Goal: Task Accomplishment & Management: Complete application form

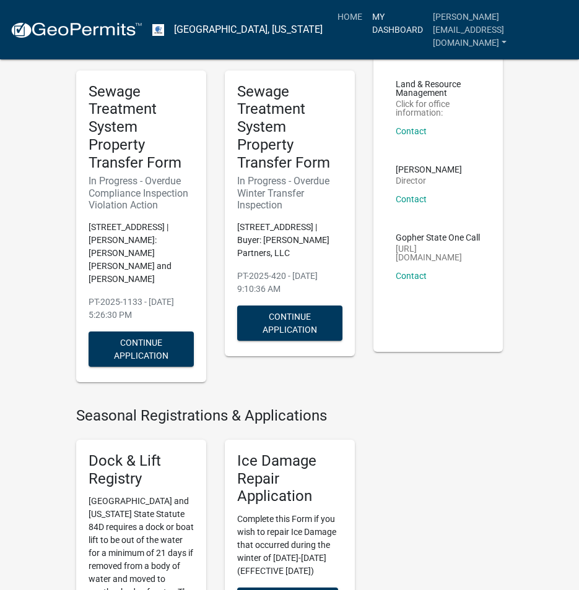
click at [426, 22] on link "My Dashboard" at bounding box center [397, 23] width 61 height 37
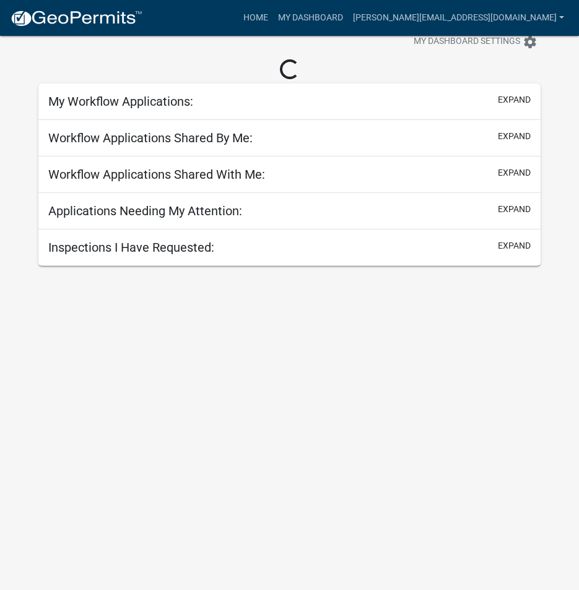
scroll to position [36, 0]
select select "3: 100"
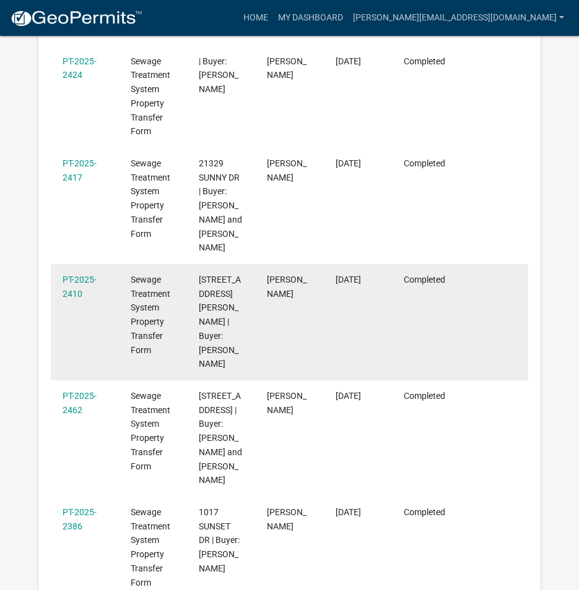
scroll to position [655, 0]
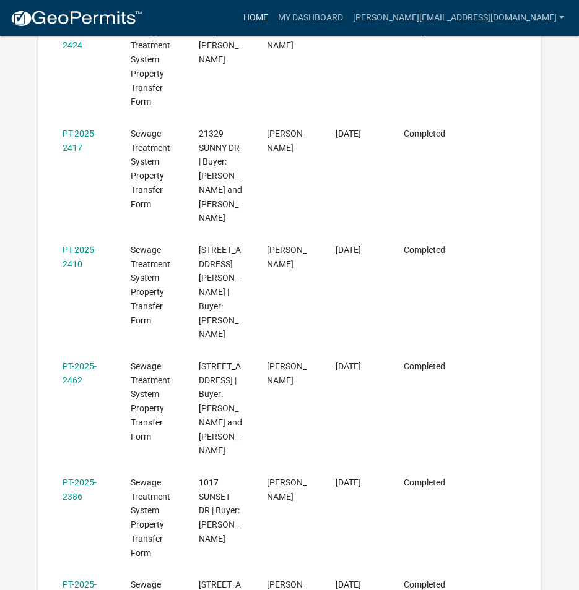
click at [273, 16] on link "Home" at bounding box center [255, 18] width 35 height 24
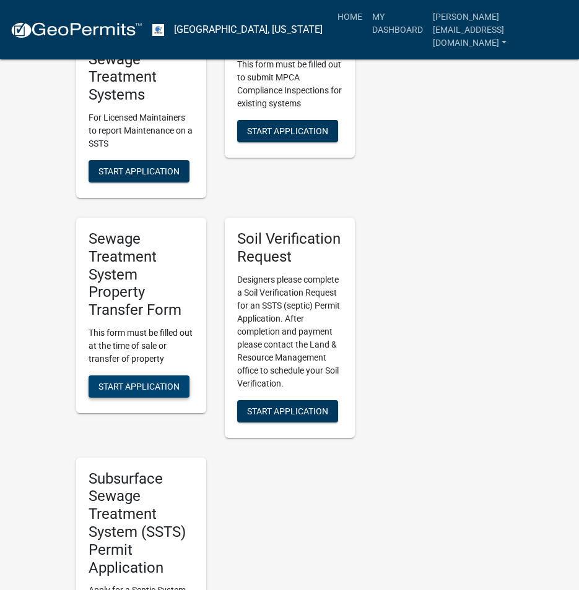
scroll to position [928, 0]
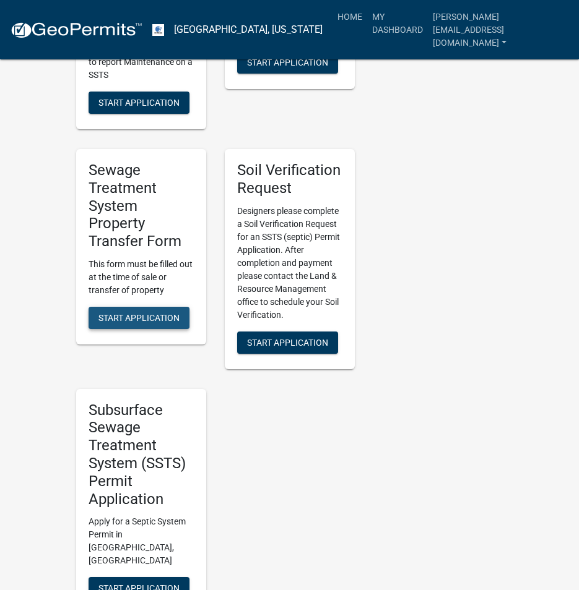
click at [131, 313] on span "Start Application" at bounding box center [138, 318] width 81 height 10
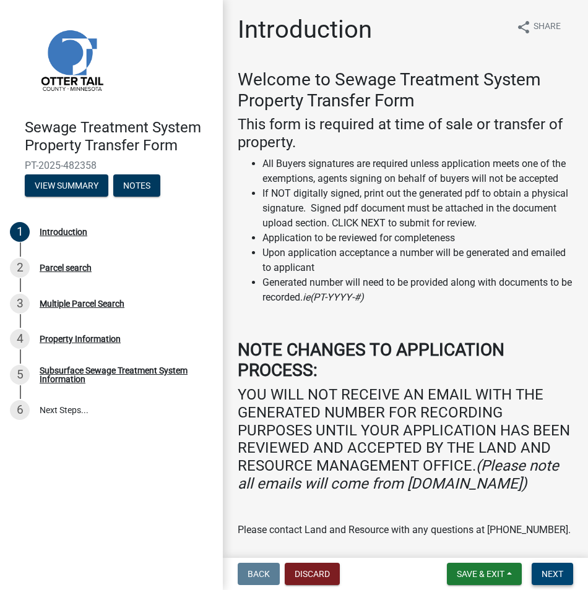
click at [556, 574] on span "Next" at bounding box center [552, 574] width 22 height 10
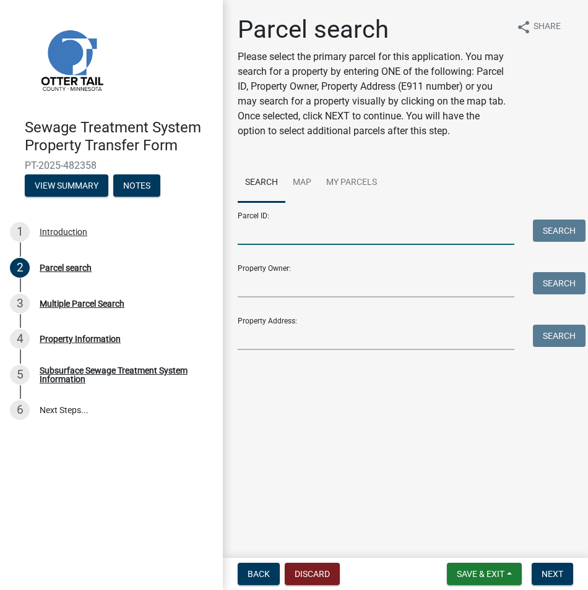
click at [259, 230] on input "Parcel ID:" at bounding box center [376, 232] width 277 height 25
paste input "06-000-06-0037-005"
type input "06-000-06-0037-005"
click at [562, 224] on button "Search" at bounding box center [559, 231] width 53 height 22
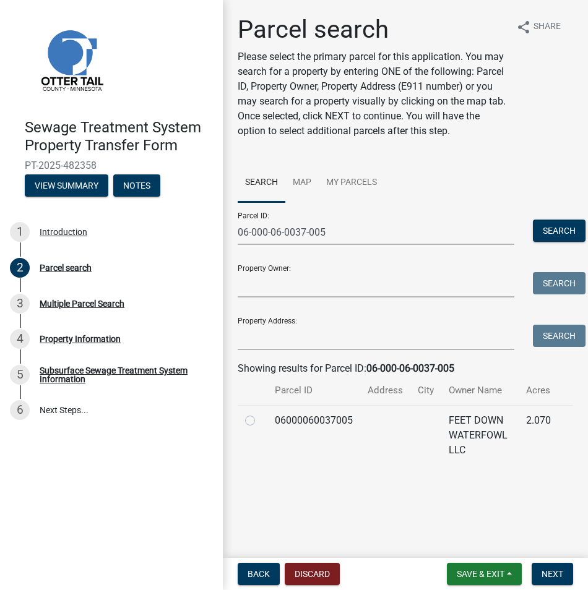
click at [260, 413] on label at bounding box center [260, 413] width 0 height 0
click at [260, 421] on input "radio" at bounding box center [264, 417] width 8 height 8
radio input "true"
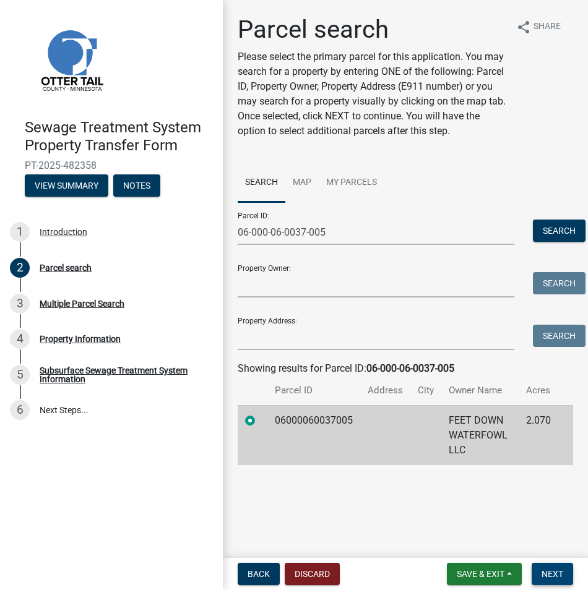
click at [547, 572] on span "Next" at bounding box center [552, 574] width 22 height 10
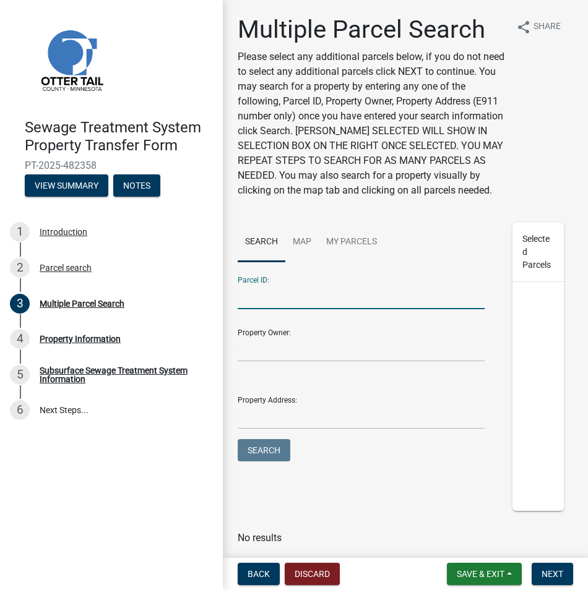
click at [244, 308] on input "Parcel ID:" at bounding box center [361, 296] width 247 height 25
paste input "06-000-06-0037-005"
type input "06-000-06-0037-005"
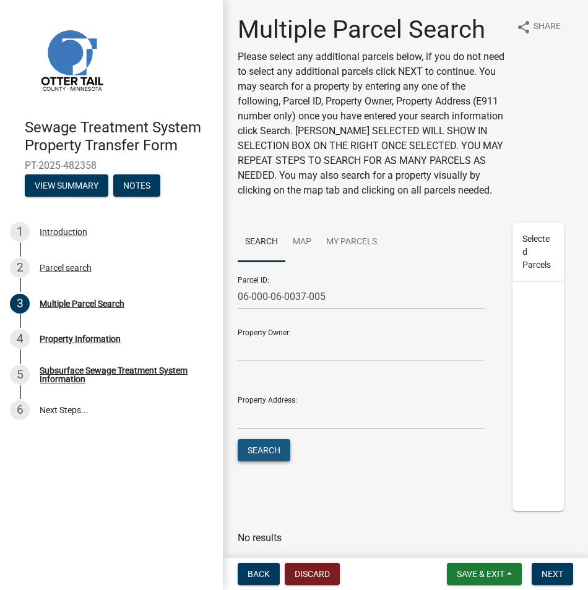
click at [261, 462] on button "Search" at bounding box center [264, 450] width 53 height 22
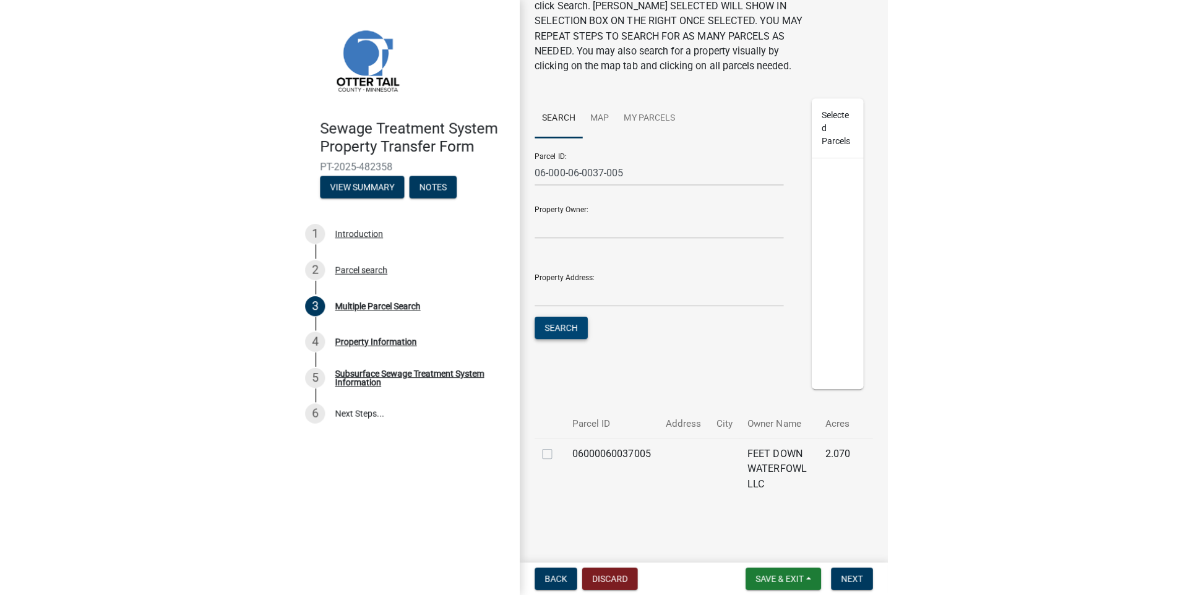
scroll to position [140, 0]
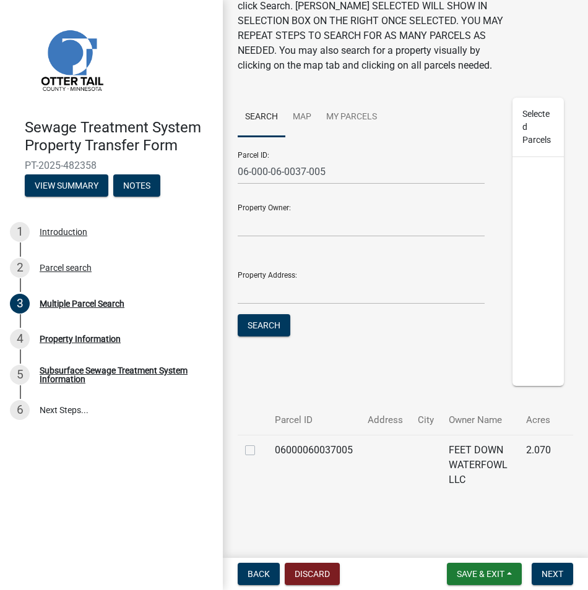
drag, startPoint x: 251, startPoint y: 447, endPoint x: 348, endPoint y: 486, distance: 105.3
click at [260, 443] on label at bounding box center [260, 443] width 0 height 0
click at [260, 450] on input "checkbox" at bounding box center [264, 447] width 8 height 8
checkbox input "true"
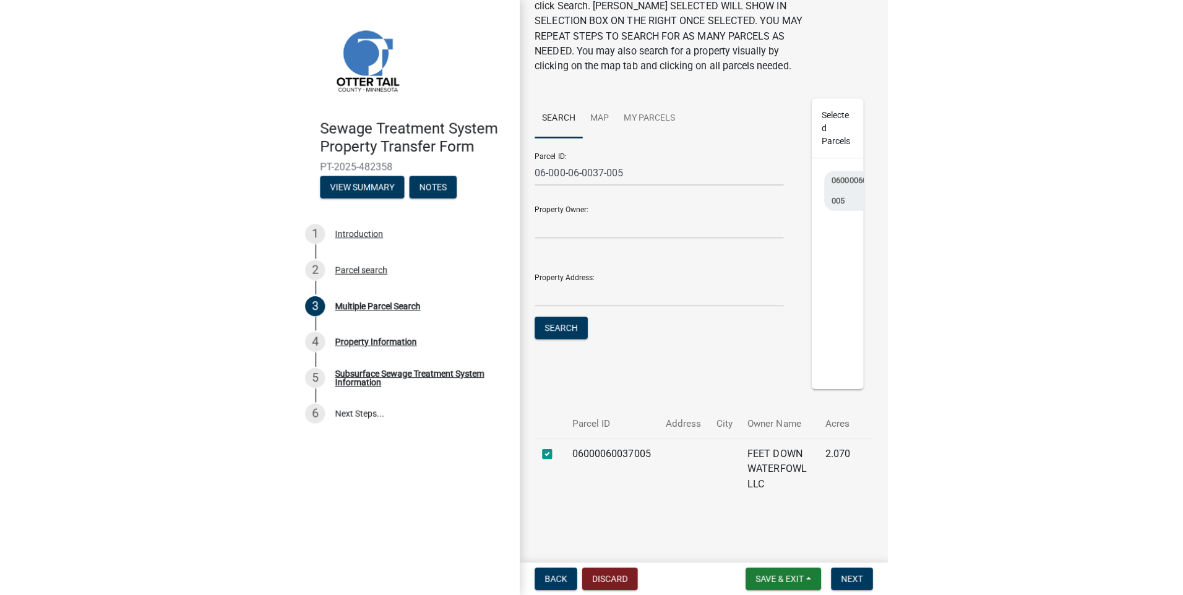
scroll to position [0, 0]
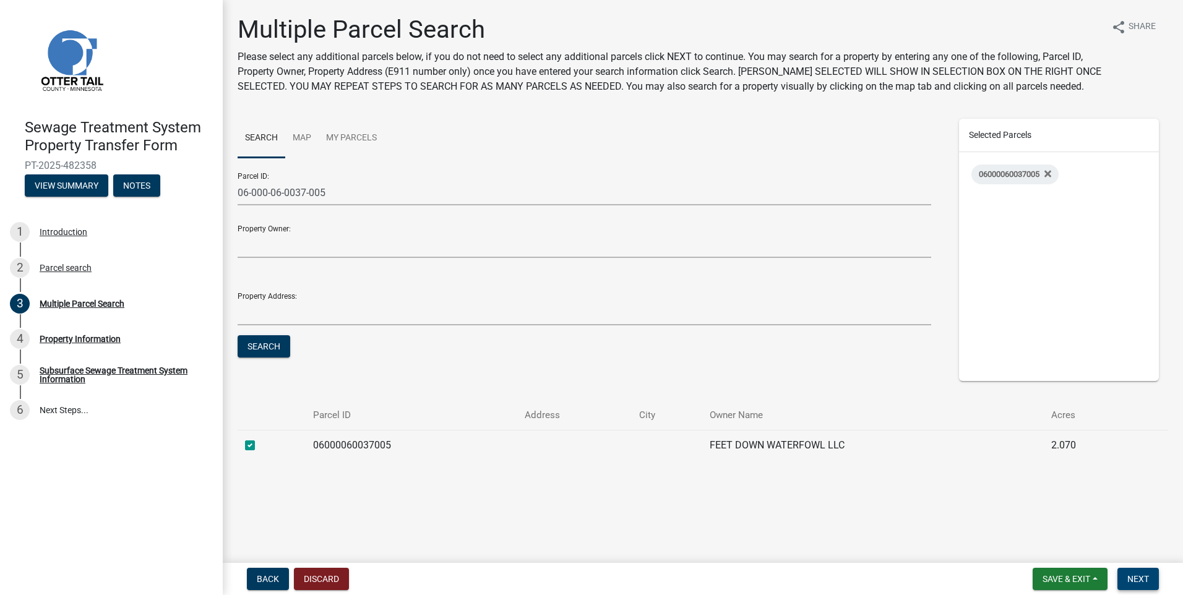
click at [578, 577] on span "Next" at bounding box center [1138, 579] width 22 height 10
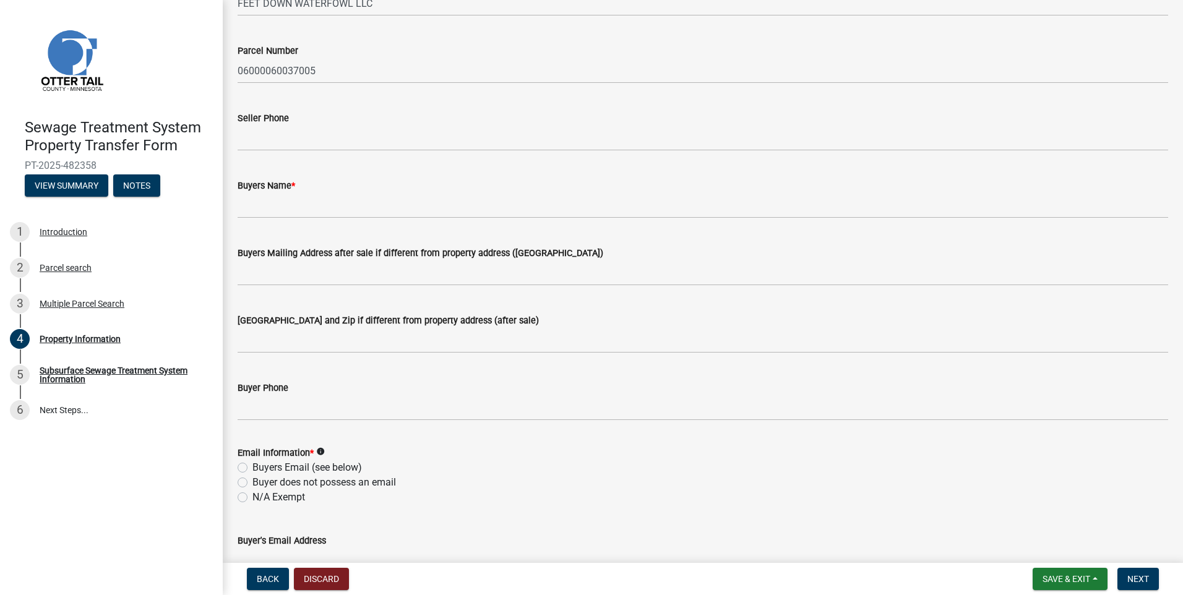
scroll to position [309, 0]
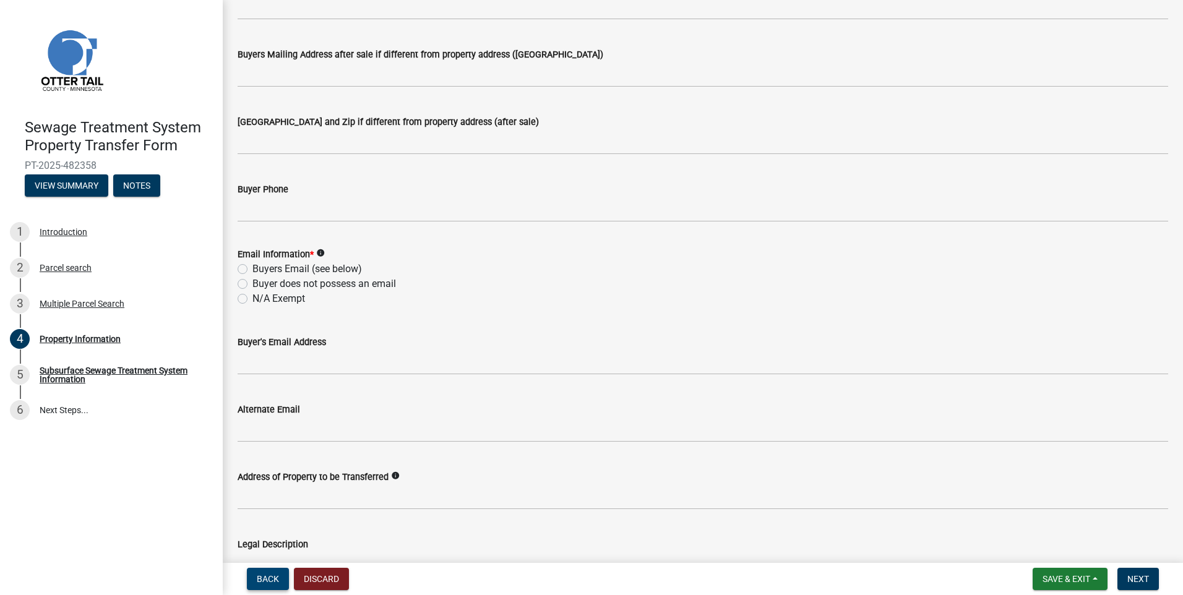
click at [261, 575] on span "Back" at bounding box center [268, 579] width 22 height 10
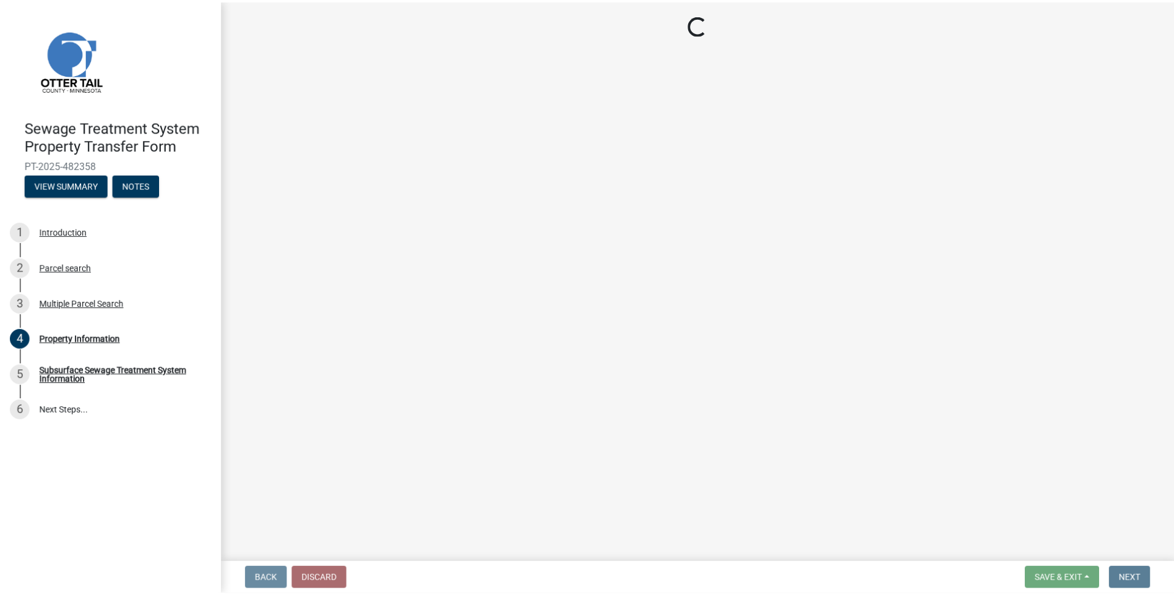
scroll to position [0, 0]
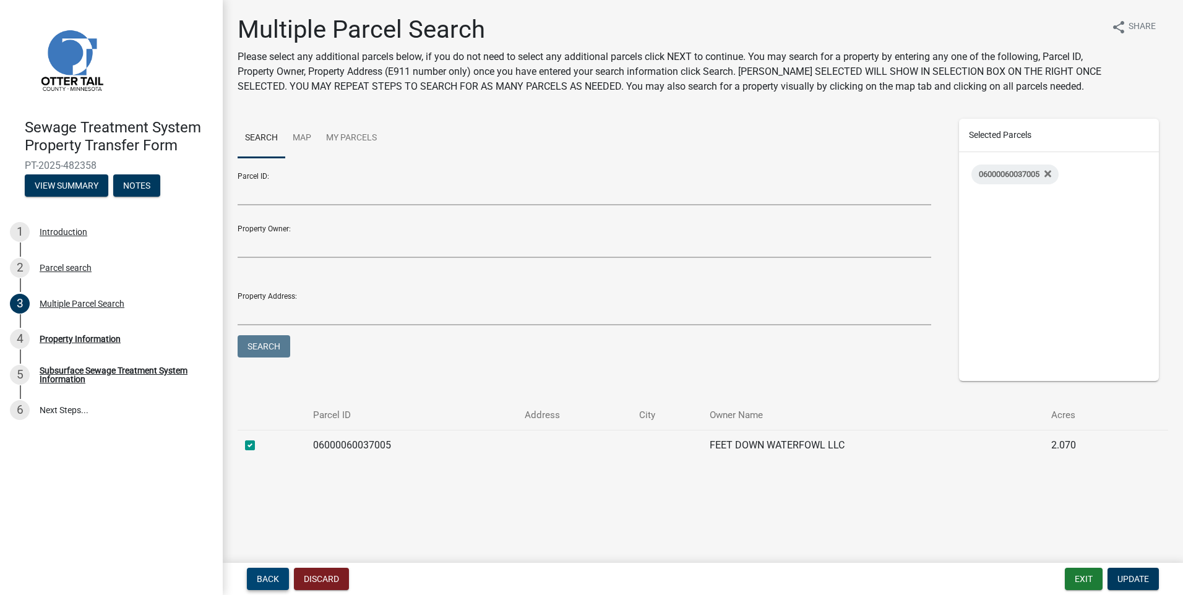
click at [268, 575] on span "Back" at bounding box center [268, 579] width 22 height 10
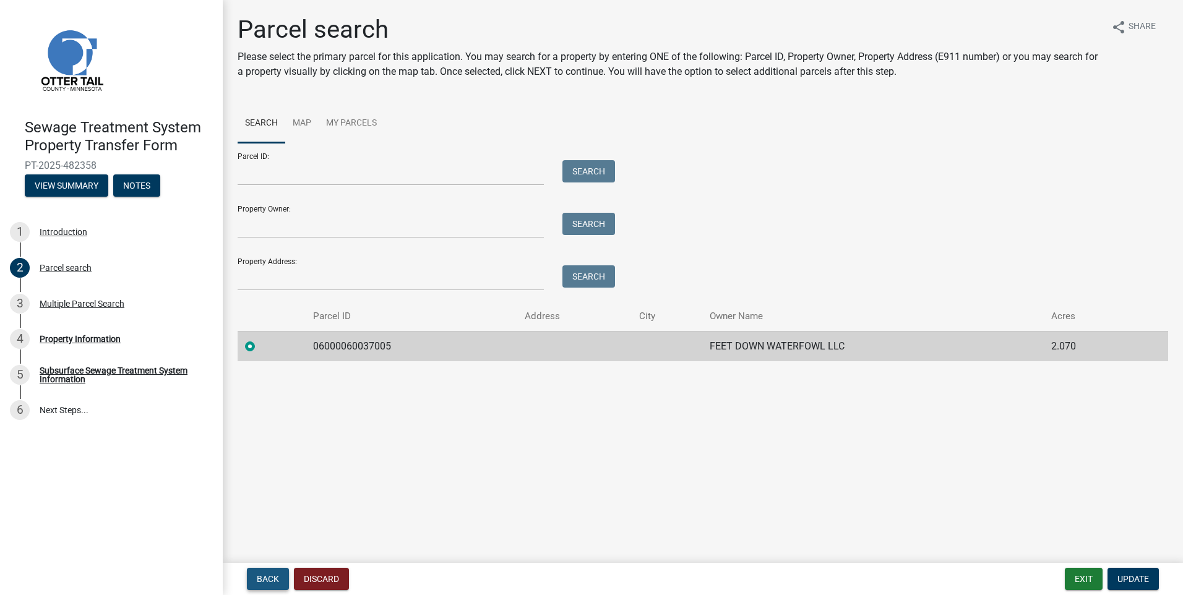
click at [267, 587] on button "Back" at bounding box center [268, 579] width 42 height 22
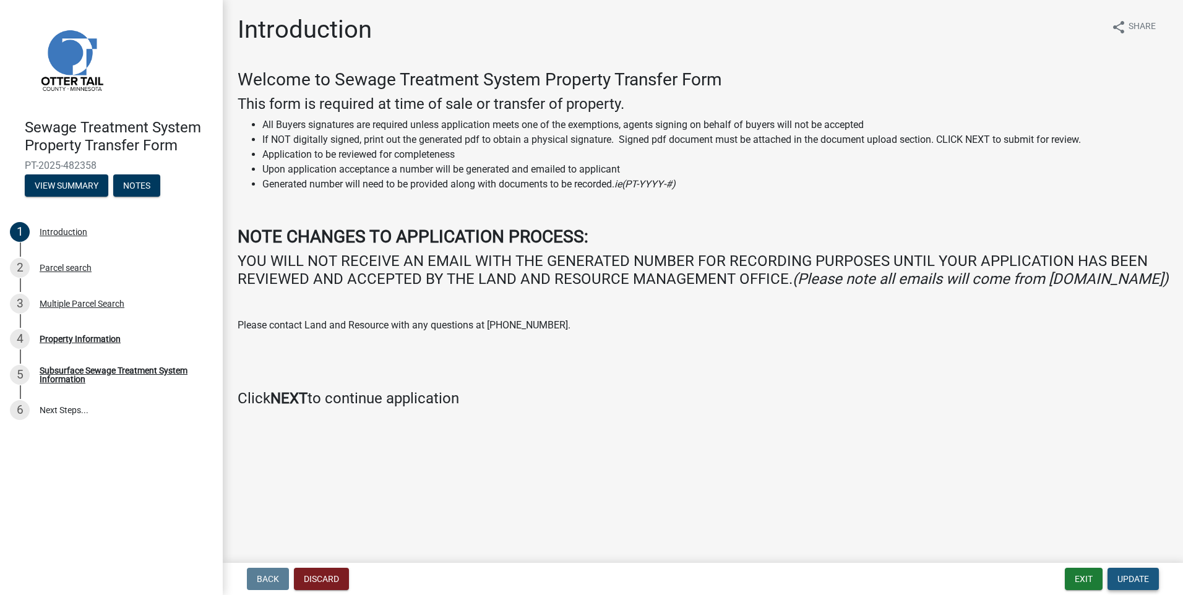
click at [578, 576] on span "Update" at bounding box center [1134, 579] width 32 height 10
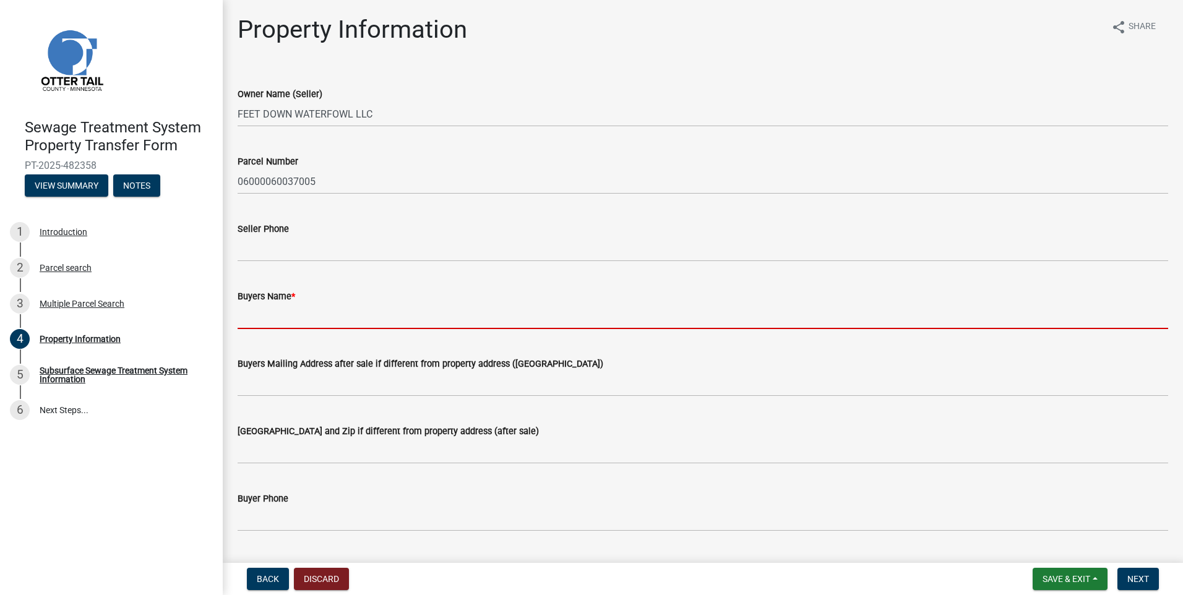
click at [244, 311] on input "Buyers Name *" at bounding box center [703, 316] width 931 height 25
click at [316, 580] on button "Discard" at bounding box center [321, 579] width 55 height 22
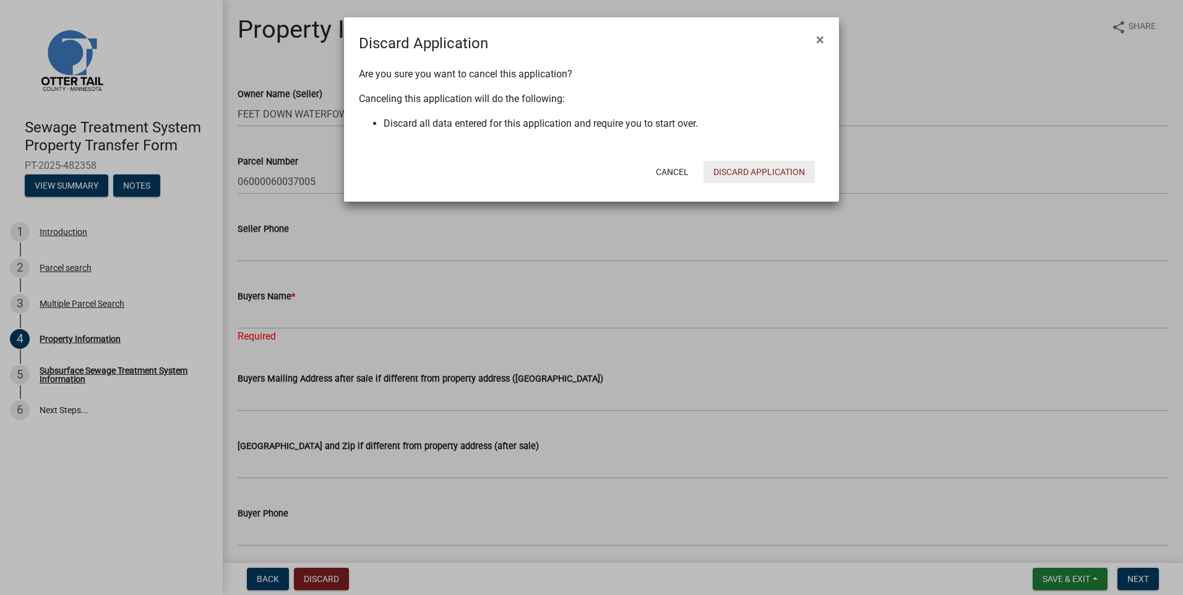
click at [578, 173] on button "Discard Application" at bounding box center [759, 172] width 111 height 22
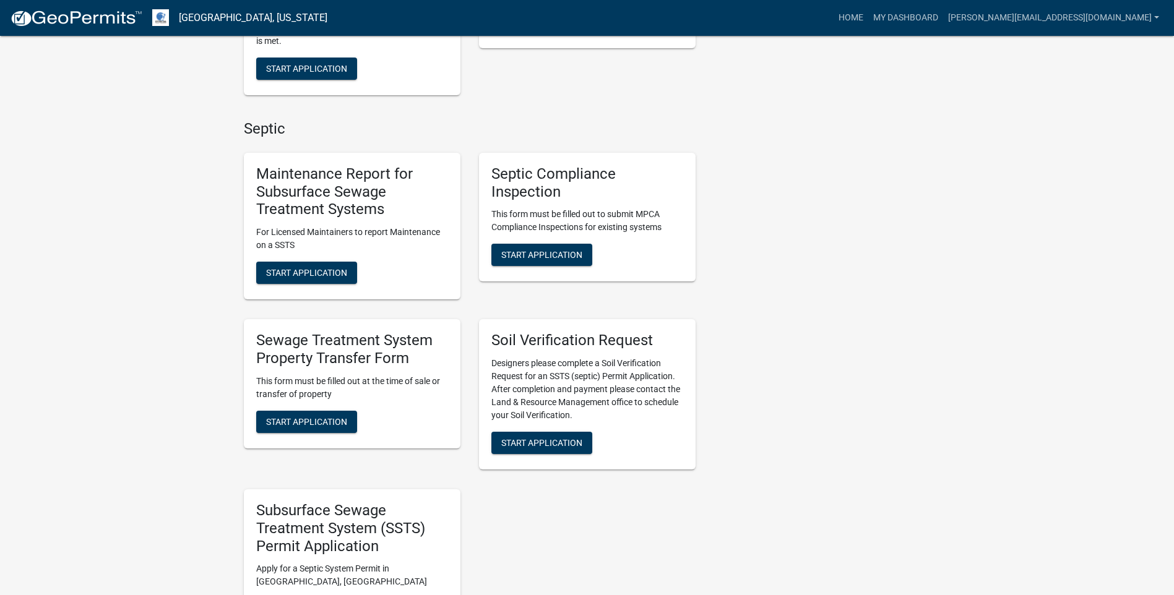
scroll to position [495, 0]
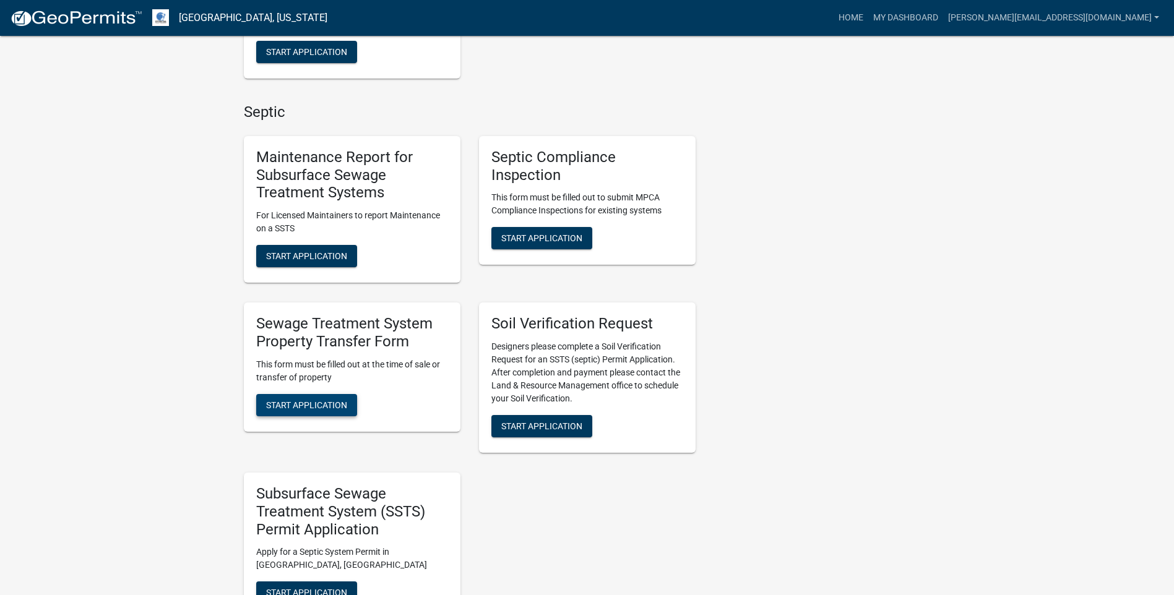
click at [299, 400] on span "Start Application" at bounding box center [306, 405] width 81 height 10
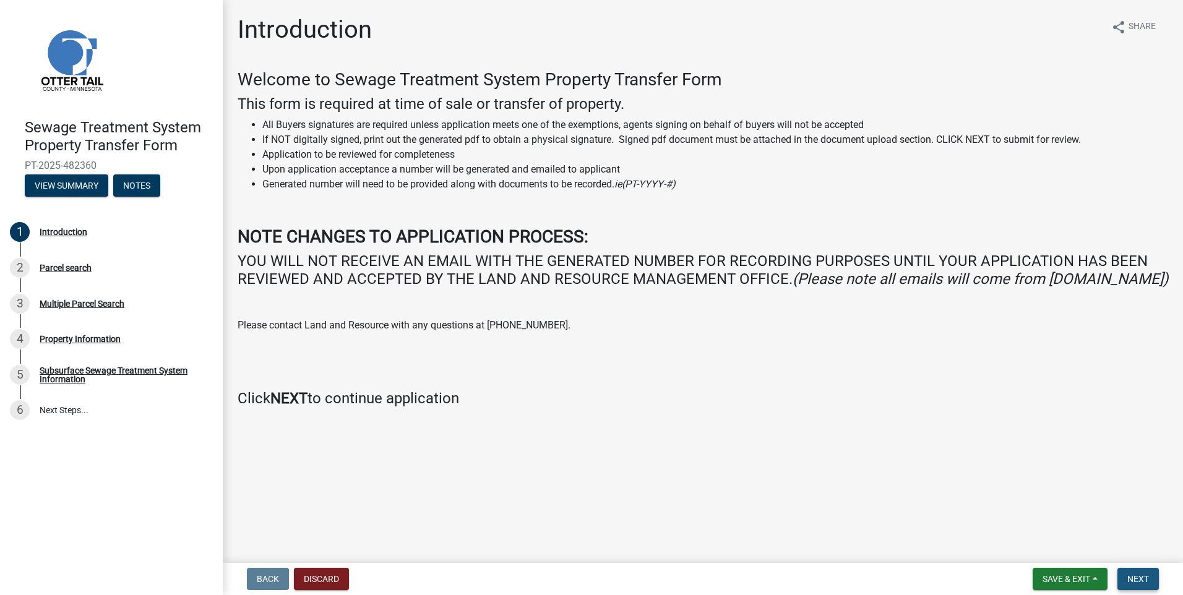
click at [578, 579] on span "Next" at bounding box center [1138, 579] width 22 height 10
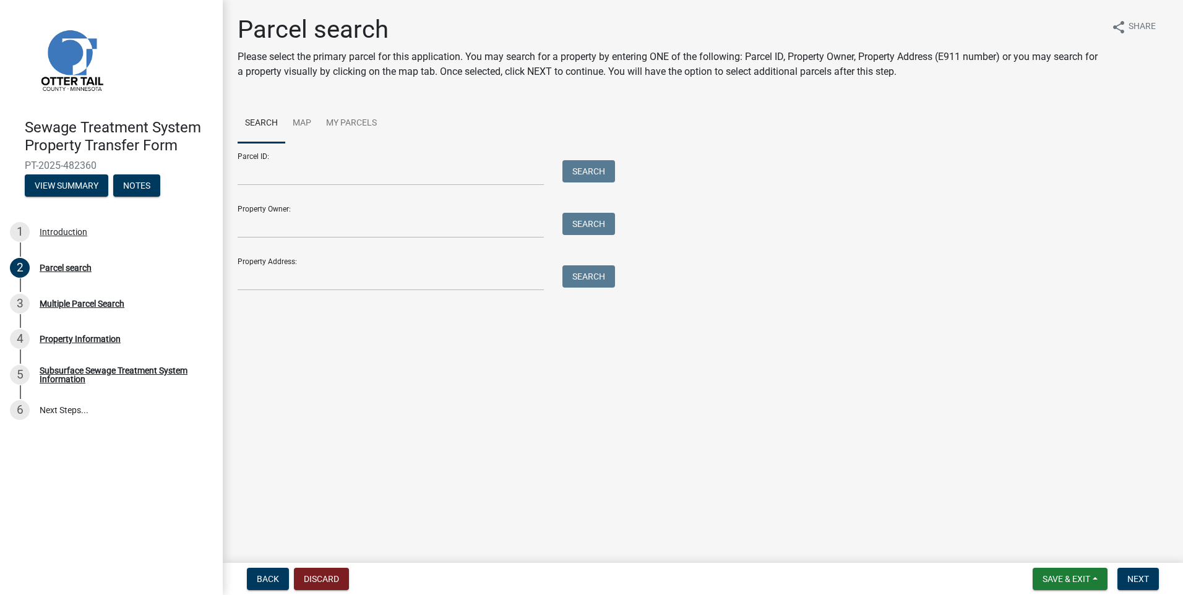
drag, startPoint x: 705, startPoint y: 388, endPoint x: 640, endPoint y: 350, distance: 75.1
click at [578, 387] on main "Parcel search Please select the primary parcel for this application. You may se…" at bounding box center [703, 279] width 960 height 558
click at [348, 176] on input "Parcel ID:" at bounding box center [391, 172] width 306 height 25
paste input "44-000-01-0002-000"
type input "44-000-01-0002-000"
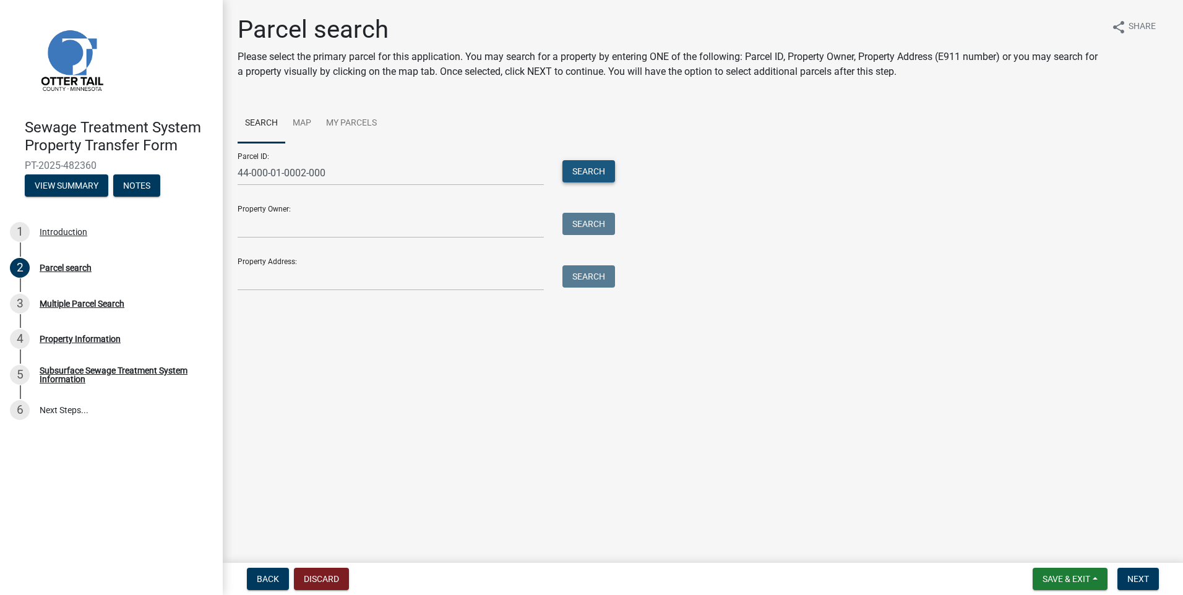
click at [577, 173] on button "Search" at bounding box center [588, 171] width 53 height 22
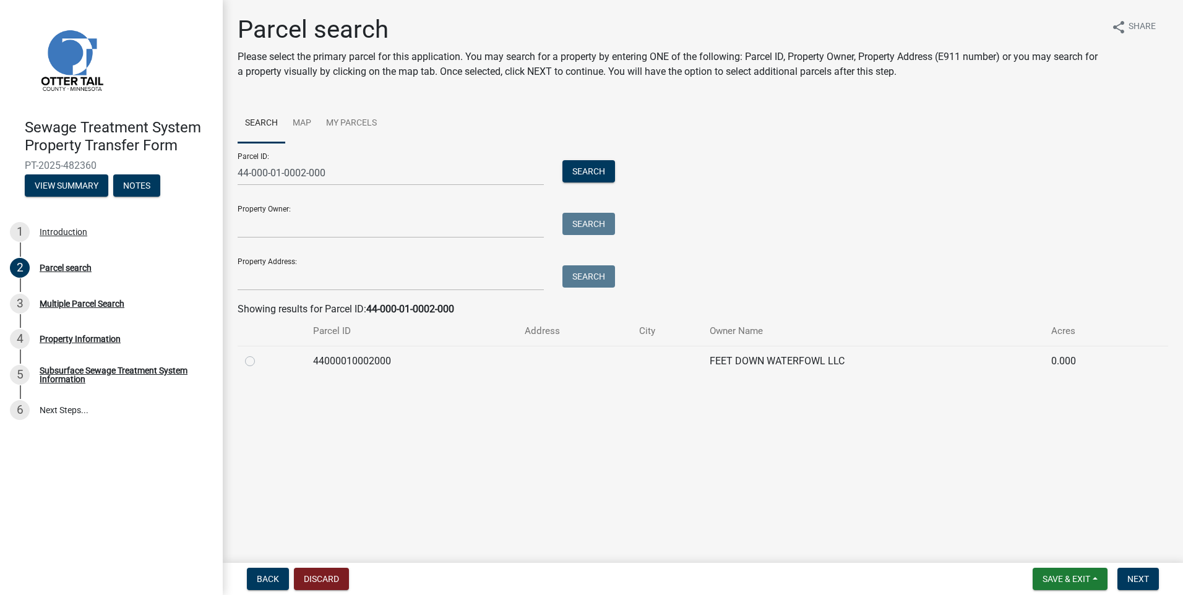
drag, startPoint x: 248, startPoint y: 361, endPoint x: 290, endPoint y: 363, distance: 41.5
click at [260, 354] on label at bounding box center [260, 354] width 0 height 0
click at [260, 360] on input "radio" at bounding box center [264, 358] width 8 height 8
radio input "true"
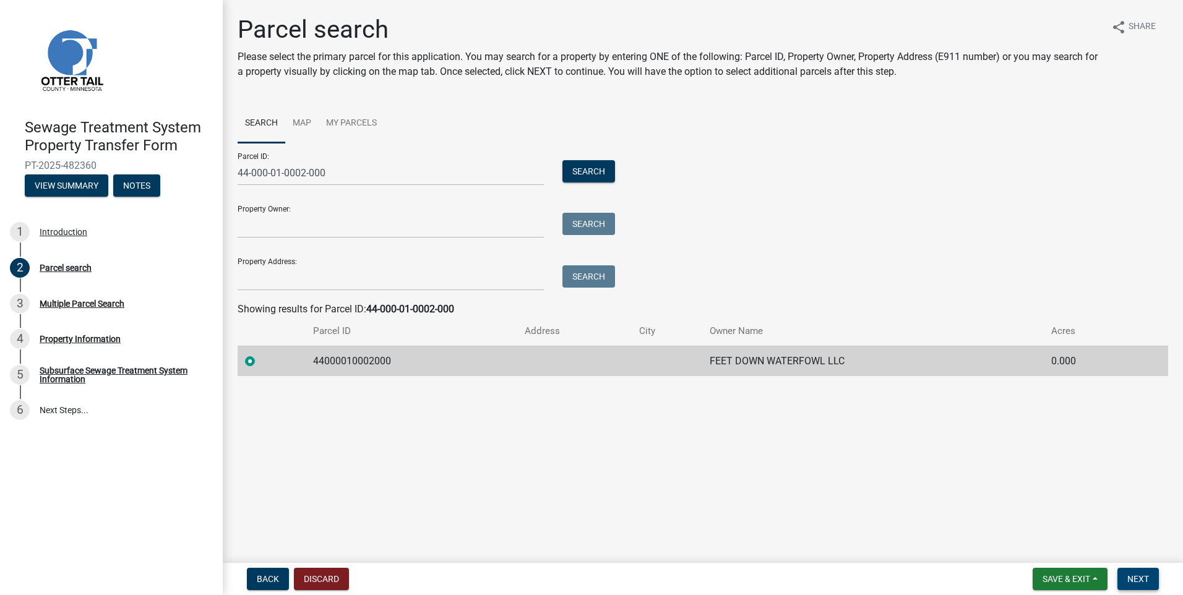
click at [578, 578] on span "Next" at bounding box center [1138, 579] width 22 height 10
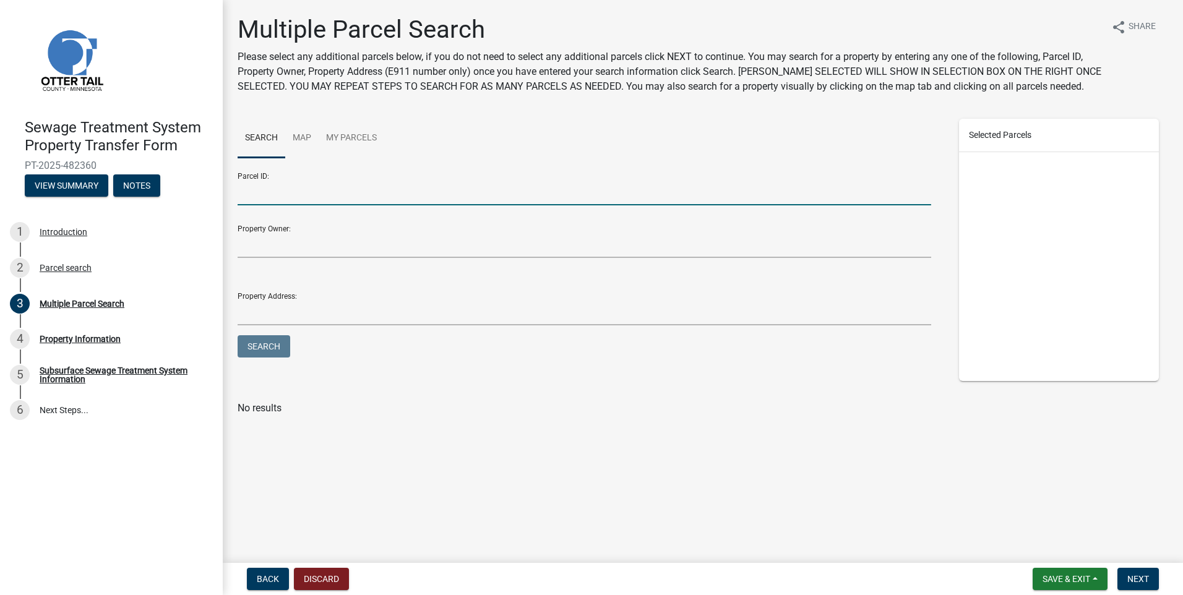
click at [252, 195] on input "Parcel ID:" at bounding box center [585, 192] width 694 height 25
type input "06000060037005"
click at [272, 344] on button "Search" at bounding box center [264, 346] width 53 height 22
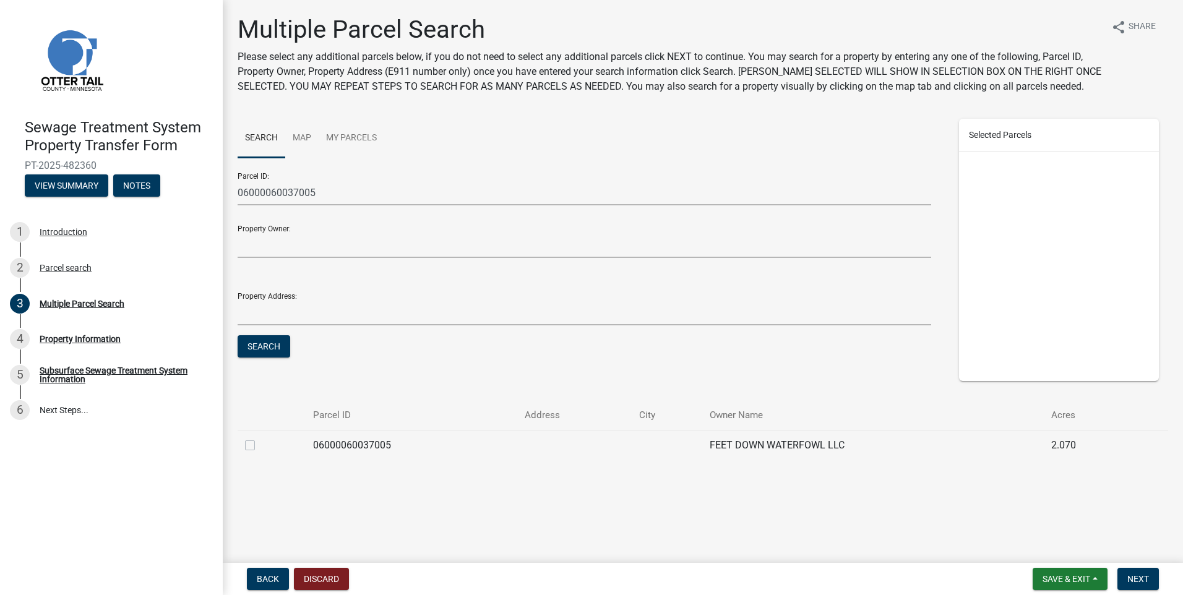
click at [260, 438] on label at bounding box center [260, 438] width 0 height 0
click at [260, 446] on input "checkbox" at bounding box center [264, 442] width 8 height 8
checkbox input "true"
click at [578, 582] on span "Next" at bounding box center [1138, 579] width 22 height 10
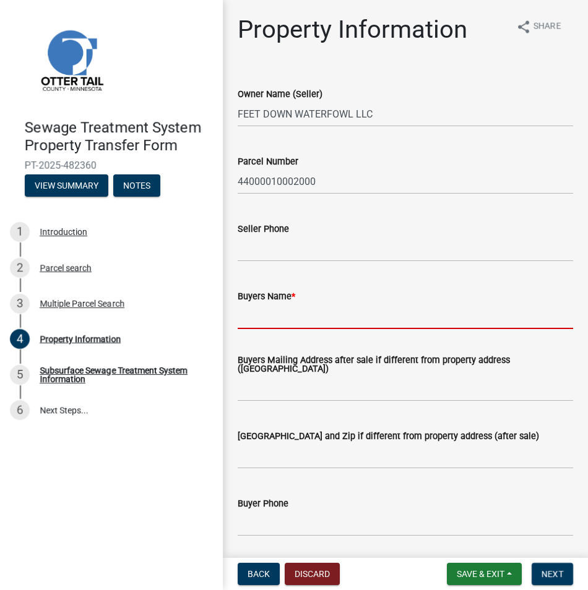
click at [241, 320] on input "Buyers Name *" at bounding box center [405, 316] width 335 height 25
paste input "[PERSON_NAME]"
type input "[PERSON_NAME]"
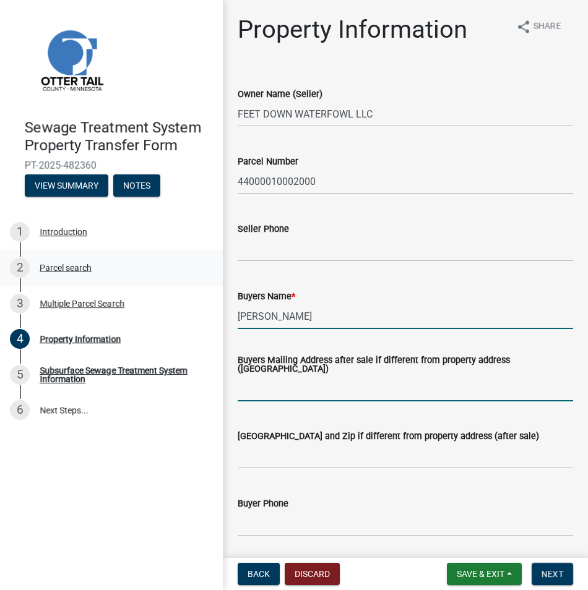
drag, startPoint x: 257, startPoint y: 386, endPoint x: 46, endPoint y: 255, distance: 247.9
click at [245, 379] on input "Buyers Mailing Address after sale if different from property address ([GEOGRAPH…" at bounding box center [405, 388] width 335 height 25
click at [243, 383] on input "Buyers Mailing Address after sale if different from property address ([GEOGRAPH…" at bounding box center [405, 388] width 335 height 25
paste input "[STREET_ADDRESS]"
type input "[STREET_ADDRESS]"
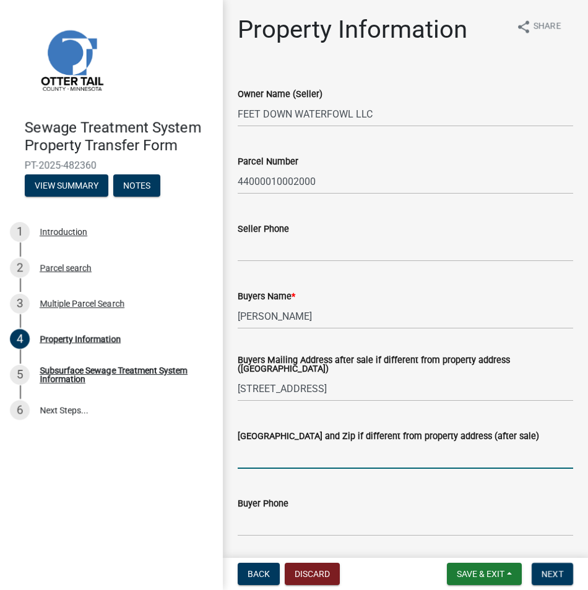
click at [260, 456] on input "[GEOGRAPHIC_DATA] and Zip if different from property address (after sale)" at bounding box center [405, 456] width 335 height 25
paste input "[GEOGRAPHIC_DATA]"
type input "[GEOGRAPHIC_DATA]"
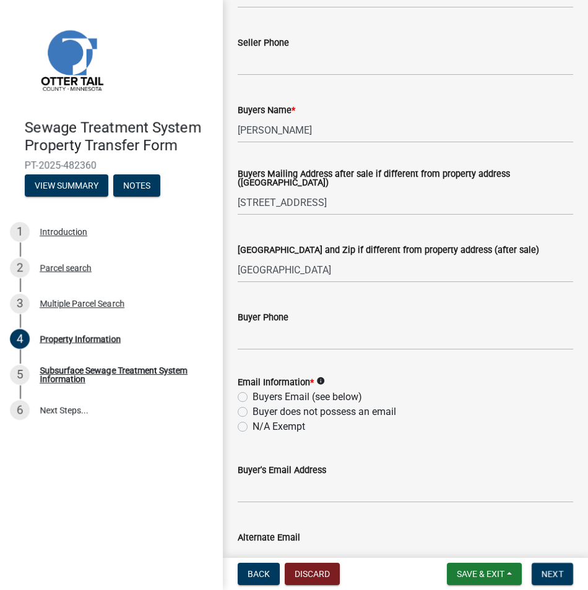
scroll to position [186, 0]
click at [252, 427] on label "N/A Exempt" at bounding box center [278, 427] width 53 height 15
click at [252, 427] on input "N/A Exempt" at bounding box center [256, 424] width 8 height 8
radio input "true"
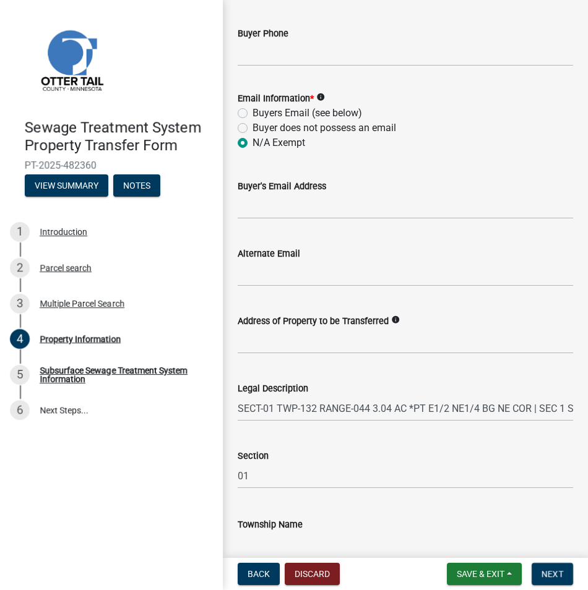
scroll to position [533, 0]
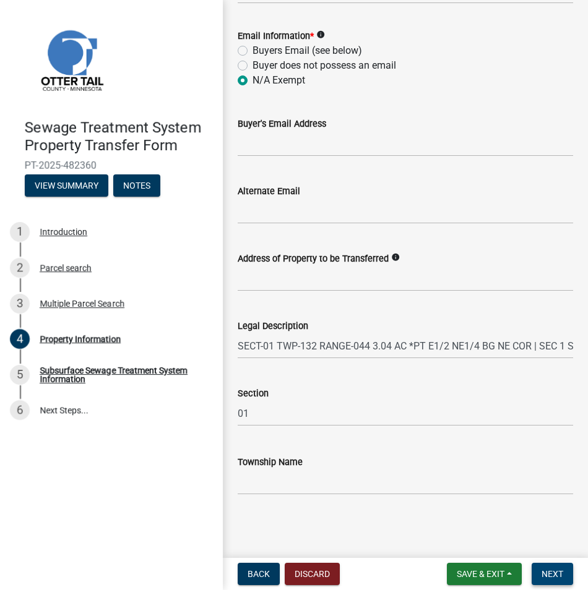
click at [562, 573] on span "Next" at bounding box center [552, 574] width 22 height 10
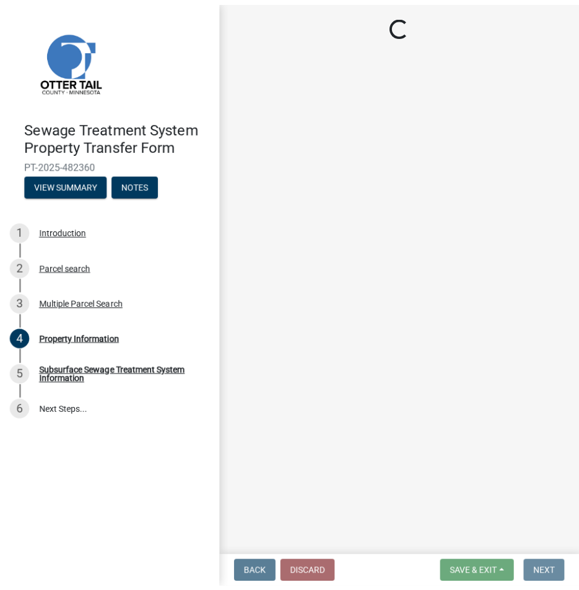
scroll to position [0, 0]
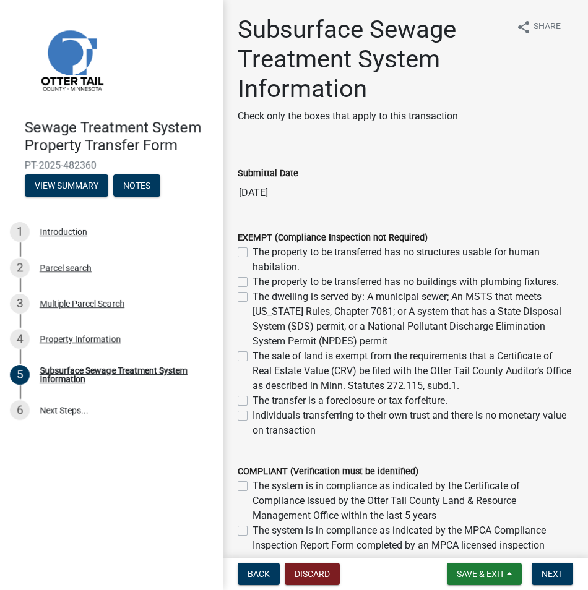
click at [252, 254] on label "The property to be transferred has no structures usable for human habitation." at bounding box center [412, 260] width 321 height 30
click at [252, 253] on input "The property to be transferred has no structures usable for human habitation." at bounding box center [256, 249] width 8 height 8
checkbox input "true"
checkbox input "false"
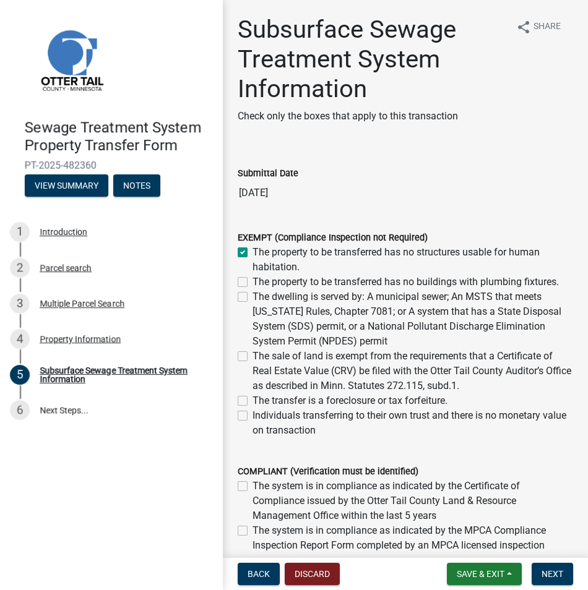
checkbox input "false"
click at [554, 573] on span "Next" at bounding box center [552, 574] width 22 height 10
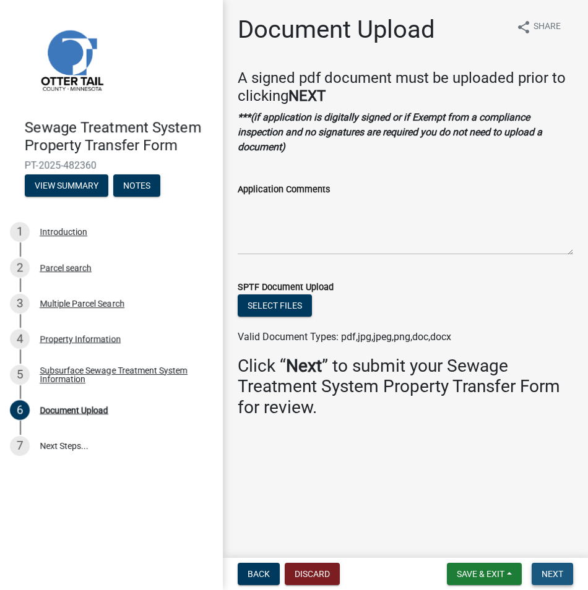
click at [554, 573] on span "Next" at bounding box center [552, 574] width 22 height 10
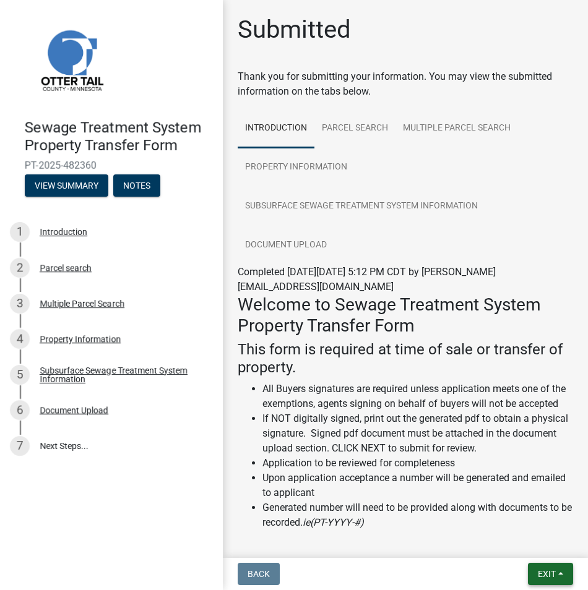
click at [554, 573] on span "Exit" at bounding box center [547, 574] width 18 height 10
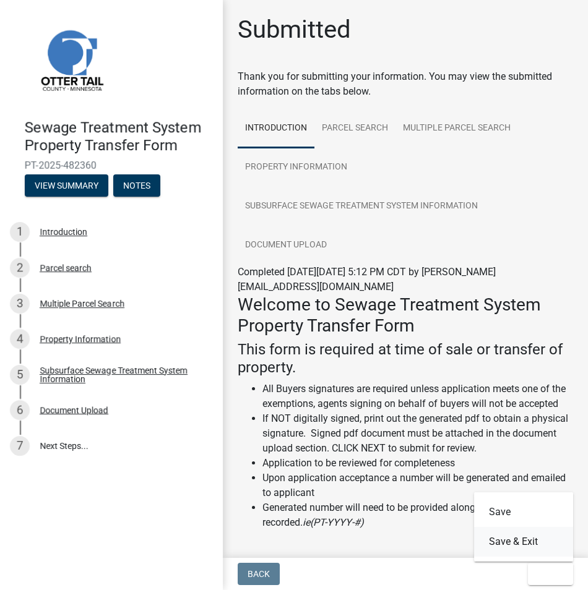
click at [535, 543] on button "Save & Exit" at bounding box center [523, 542] width 99 height 30
